Goal: Task Accomplishment & Management: Manage account settings

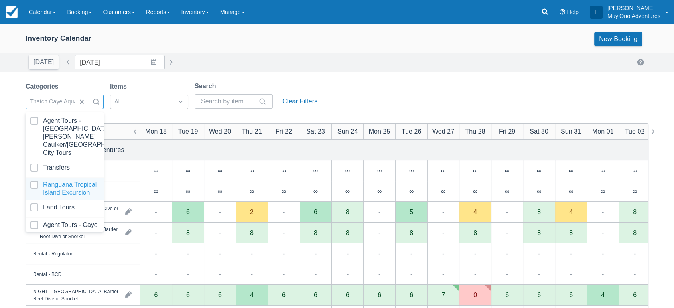
scroll to position [79, 0]
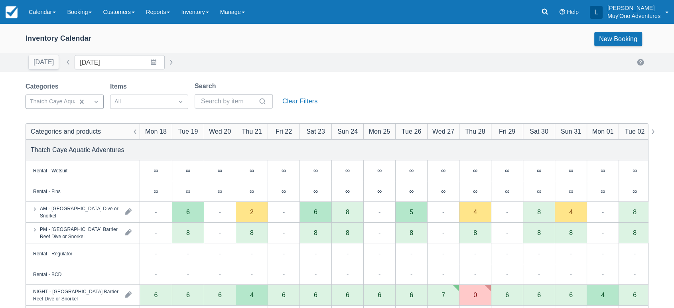
click at [262, 73] on div "Inventory Calendar New Booking [DATE] Date [DATE] Navigate forward to interact …" at bounding box center [337, 256] width 674 height 464
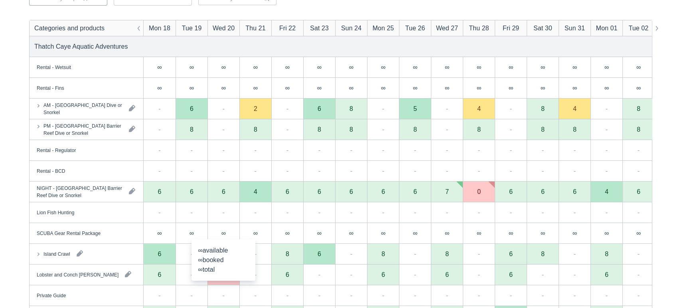
scroll to position [99, 0]
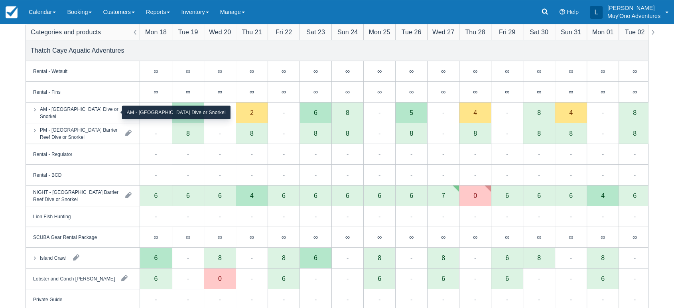
click at [107, 118] on div "AM - [GEOGRAPHIC_DATA] Dive or Snorkel" at bounding box center [79, 112] width 79 height 14
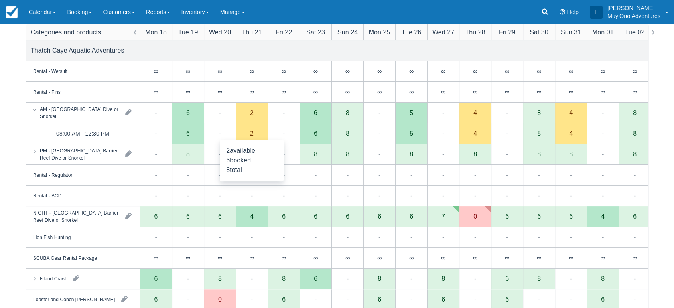
click at [249, 132] on div "2" at bounding box center [252, 133] width 32 height 21
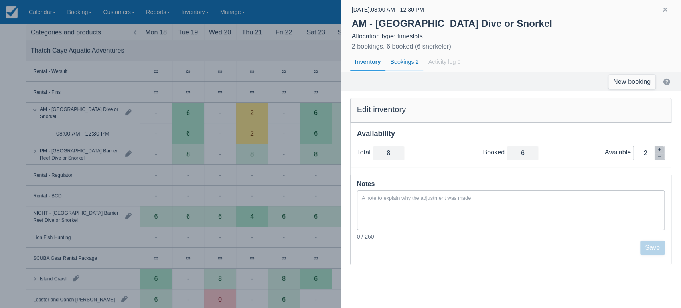
click at [412, 60] on div "Bookings 2" at bounding box center [404, 62] width 38 height 18
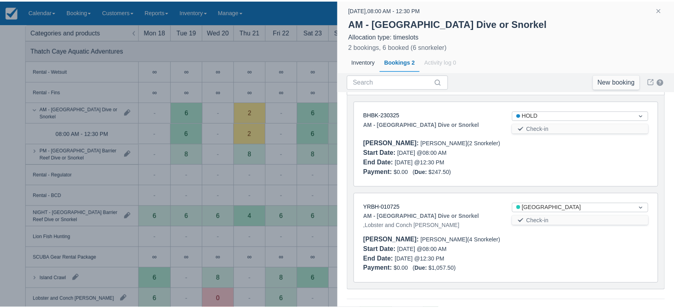
scroll to position [0, 0]
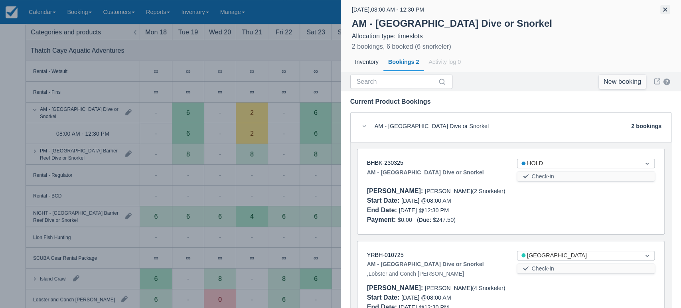
click at [663, 6] on button "button" at bounding box center [665, 10] width 10 height 10
